Goal: Task Accomplishment & Management: Manage account settings

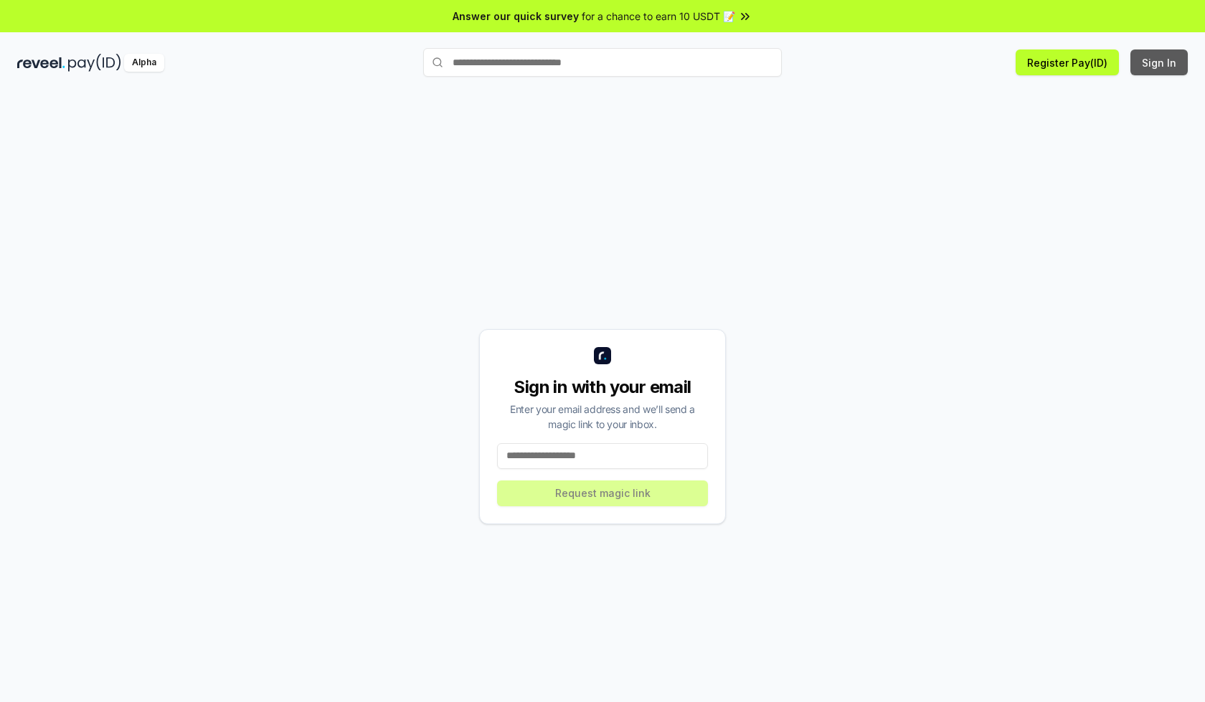
click at [1160, 62] on button "Sign In" at bounding box center [1159, 62] width 57 height 26
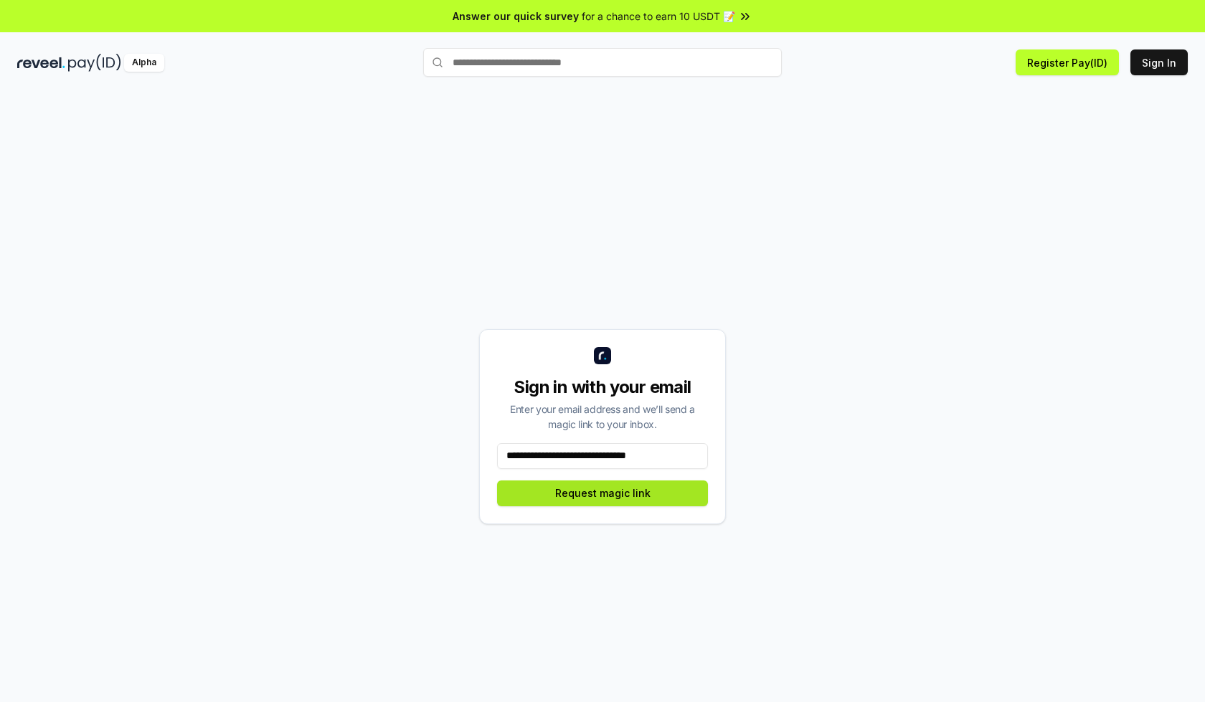
type input "**********"
click at [603, 493] on button "Request magic link" at bounding box center [602, 494] width 211 height 26
